Goal: Task Accomplishment & Management: Manage account settings

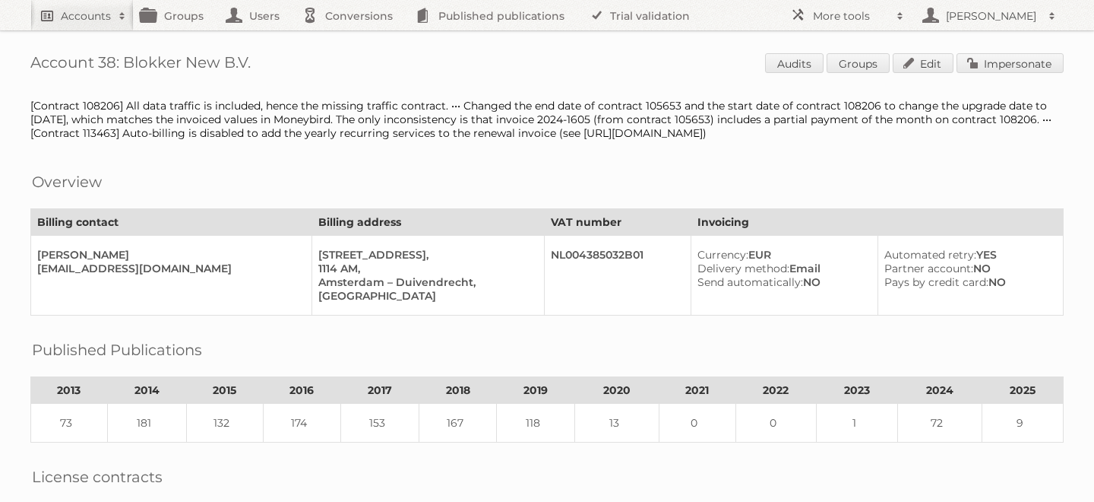
click at [70, 11] on h2 "Accounts" at bounding box center [86, 15] width 50 height 15
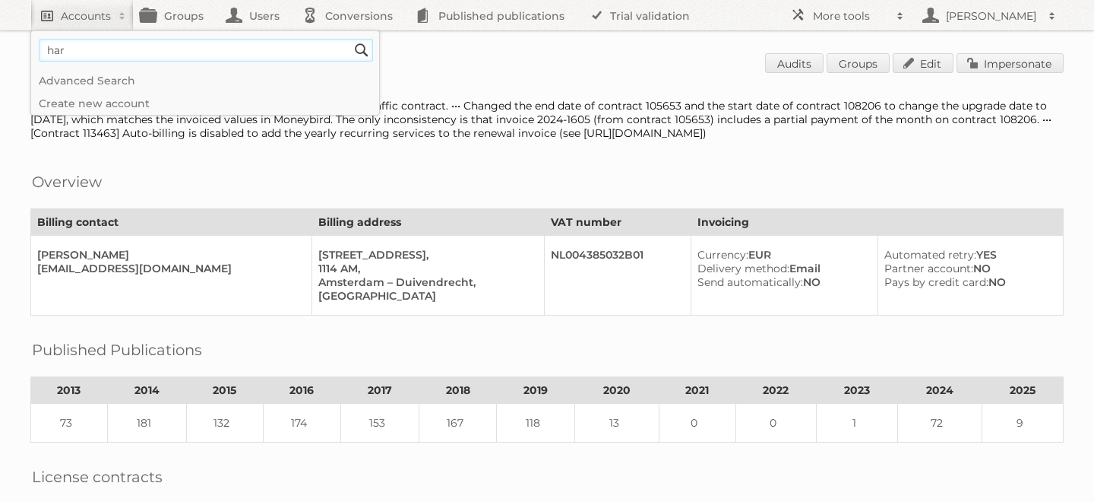
type input"] "harbor fr"
click at [350, 39] on input "Search" at bounding box center [361, 50] width 23 height 23
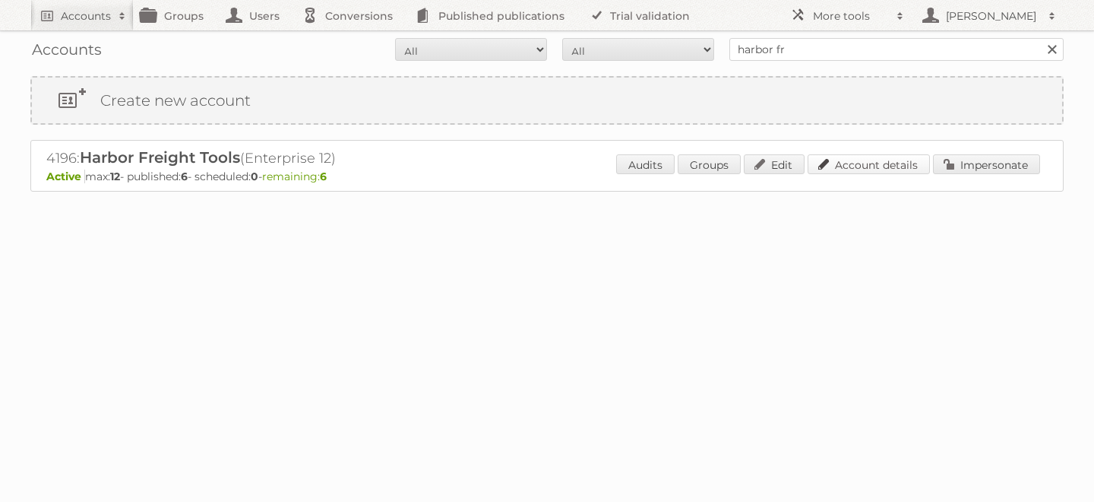
click at [840, 159] on link "Account details" at bounding box center [869, 164] width 122 height 20
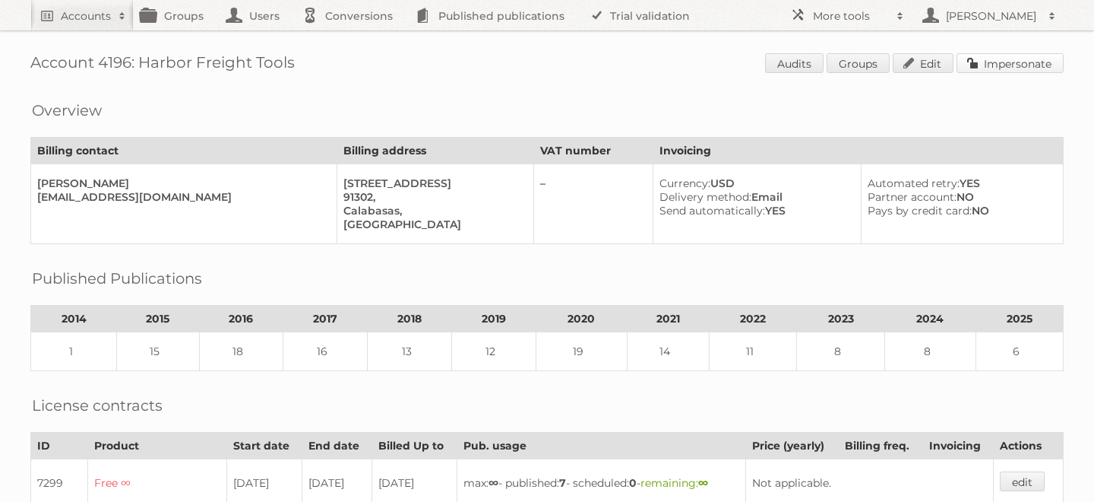
click at [999, 59] on link "Impersonate" at bounding box center [1010, 63] width 107 height 20
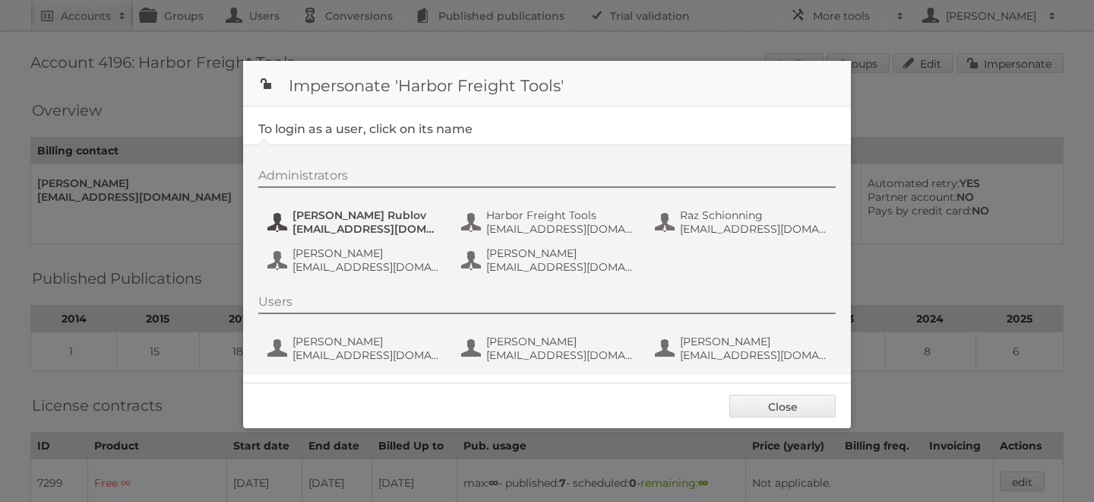
click at [343, 223] on span "DRublov@harborfreight.com" at bounding box center [366, 229] width 147 height 14
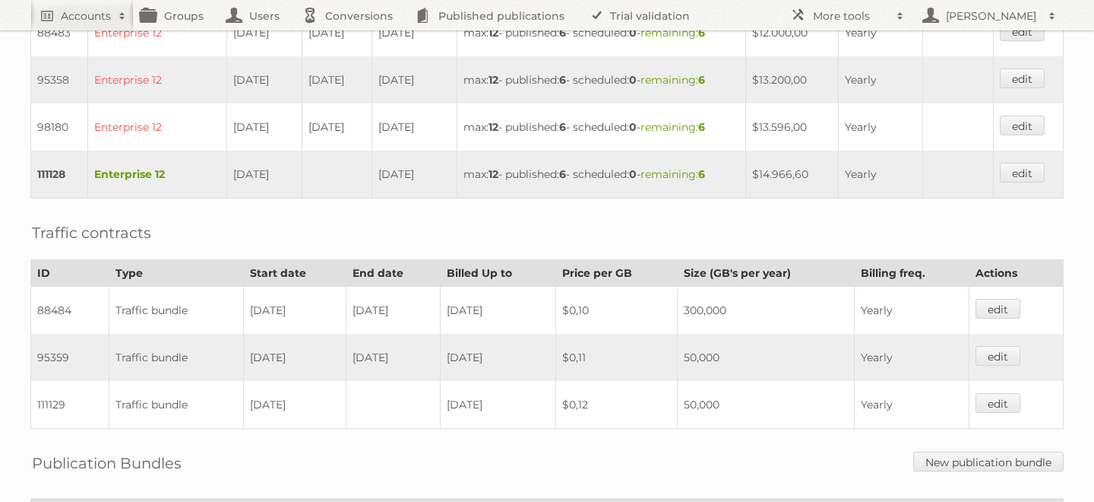
scroll to position [991, 0]
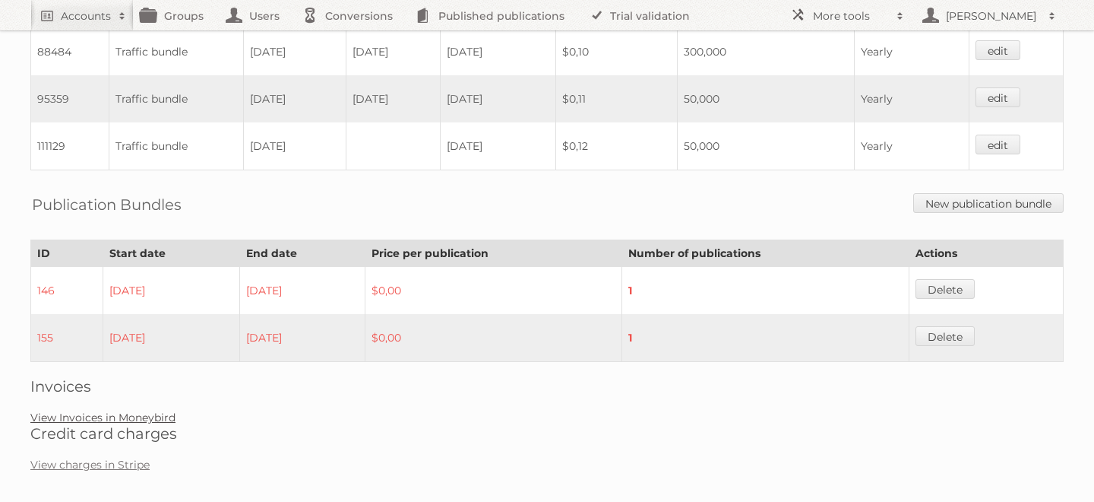
click at [150, 410] on link "View Invoices in Moneybird" at bounding box center [102, 417] width 145 height 14
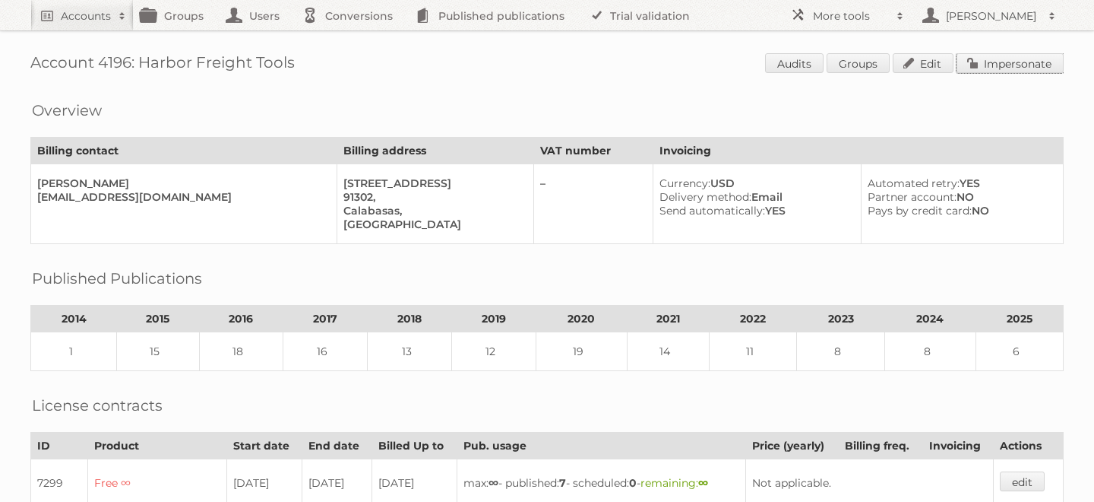
click at [993, 69] on link "Impersonate" at bounding box center [1010, 63] width 107 height 20
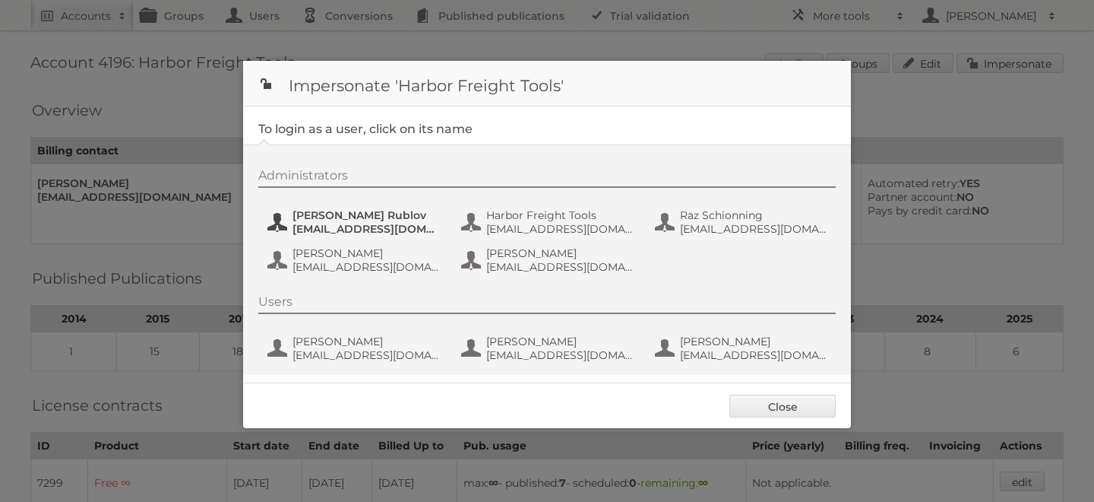
click at [350, 220] on span "Dmytro Rublov" at bounding box center [366, 215] width 147 height 14
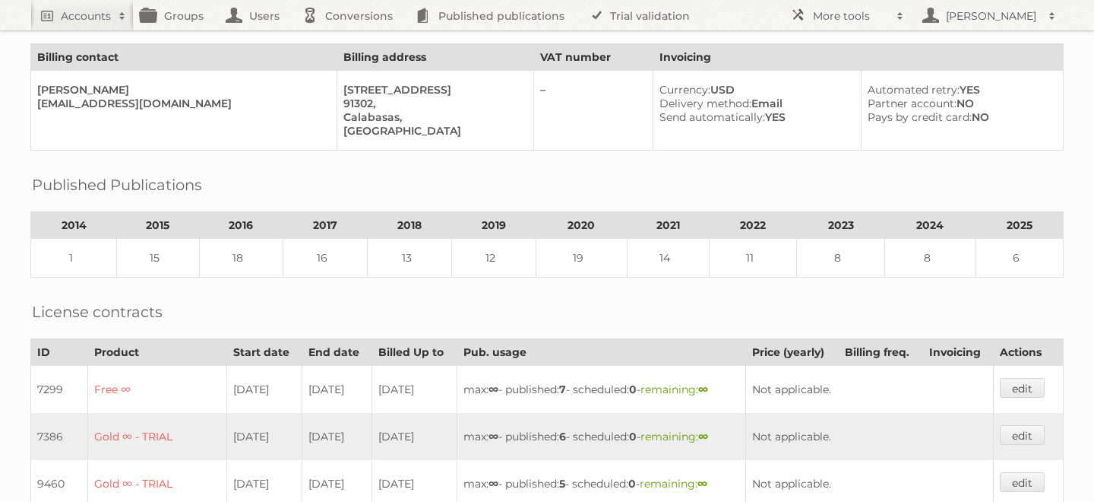
scroll to position [108, 0]
